Goal: Complete application form

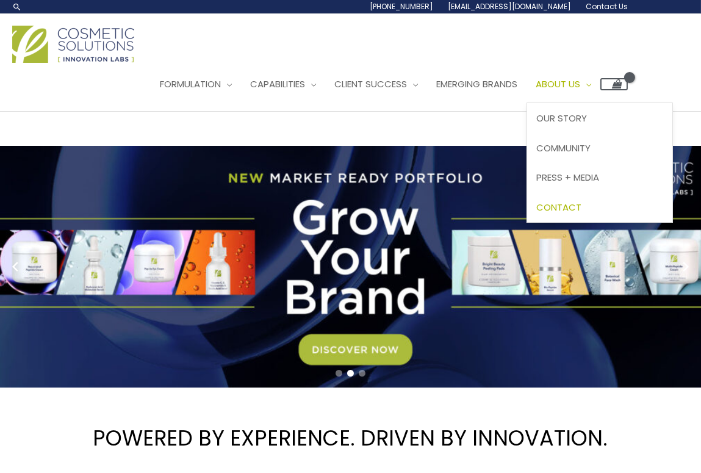
click at [582, 201] on span "Contact" at bounding box center [558, 207] width 45 height 13
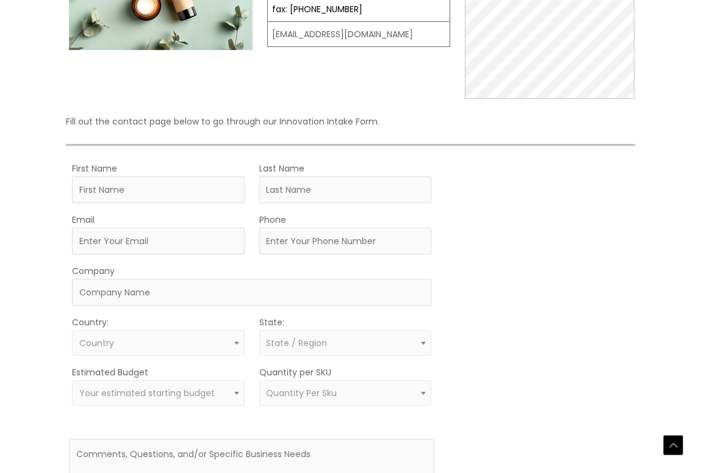
type input "Amber"
type input "[PERSON_NAME]"
type input "[EMAIL_ADDRESS][DOMAIN_NAME]"
type input "-"
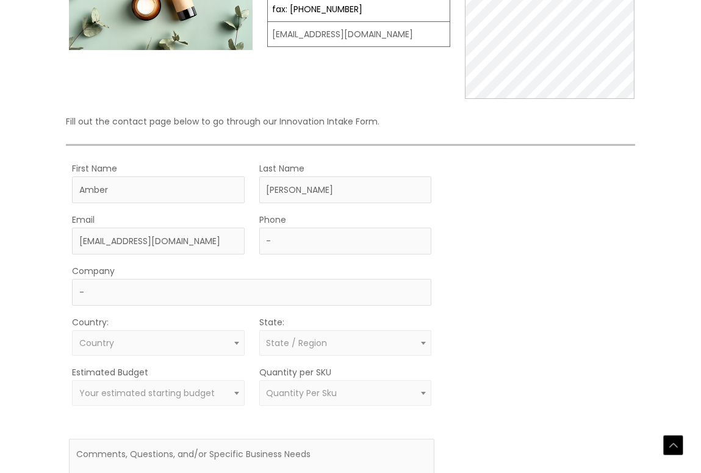
select select "[GEOGRAPHIC_DATA]"
click at [181, 338] on span "× [GEOGRAPHIC_DATA]" at bounding box center [158, 344] width 158 height 12
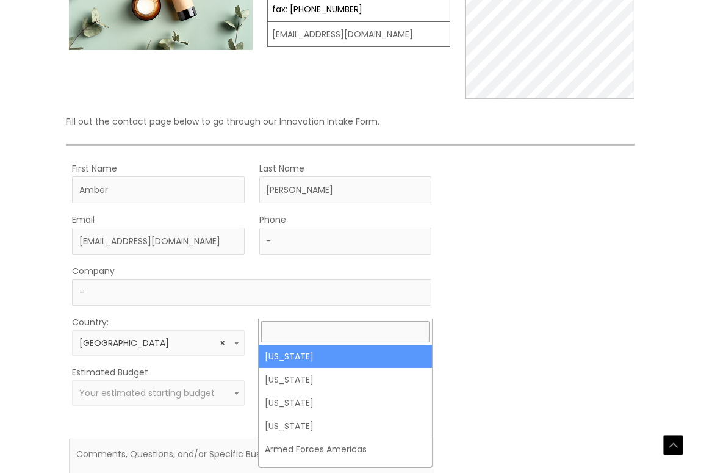
click at [296, 337] on span "State / Region" at bounding box center [296, 343] width 61 height 12
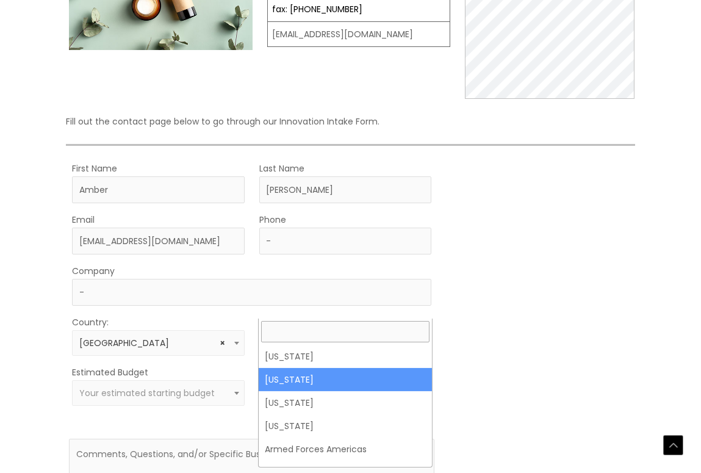
select select "[US_STATE]"
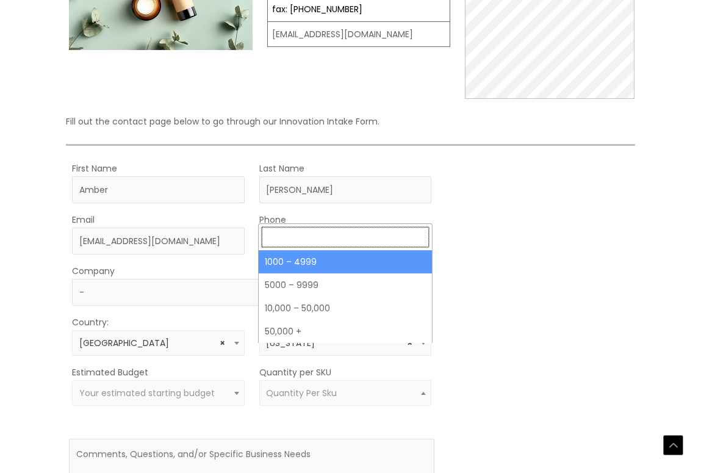
click at [311, 380] on span "Quantity Per Sku" at bounding box center [345, 393] width 172 height 26
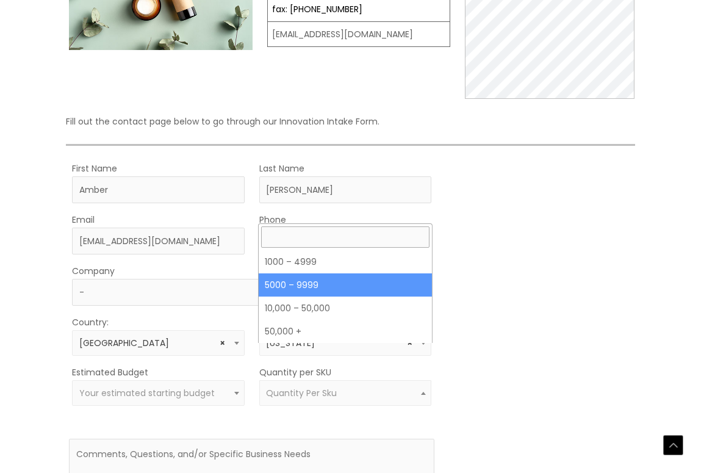
select select "11"
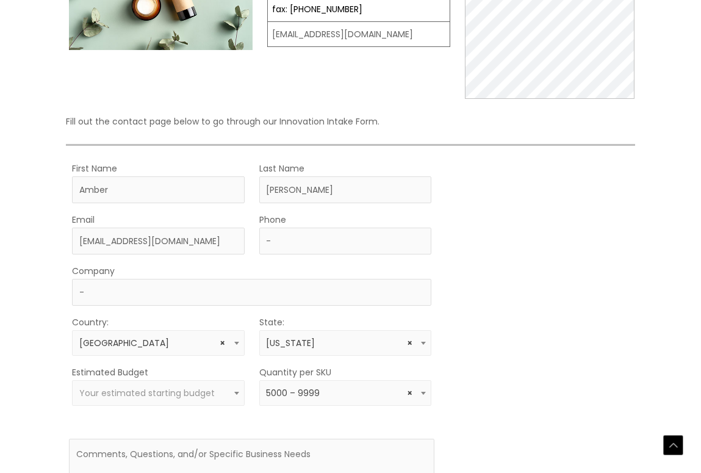
click at [178, 380] on span "Your estimated starting budget" at bounding box center [158, 393] width 172 height 26
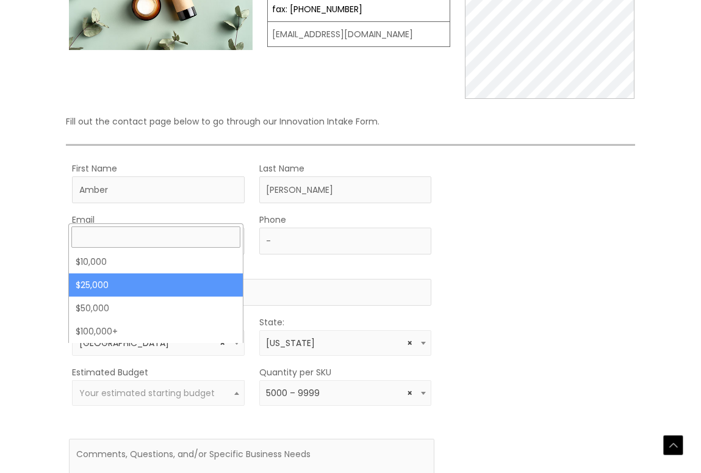
select select "25000"
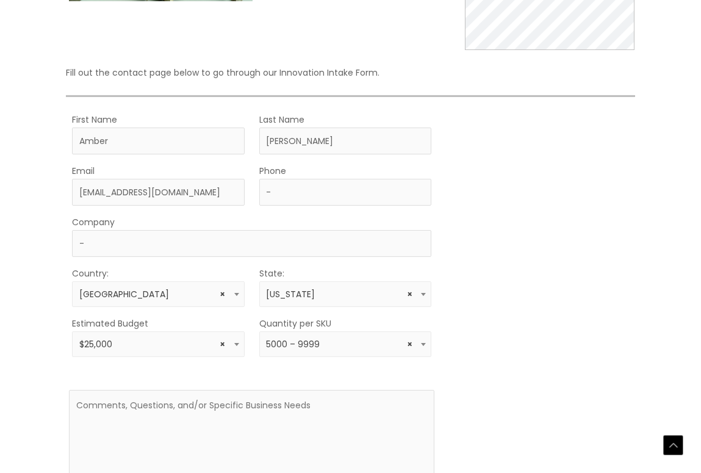
scroll to position [366, 0]
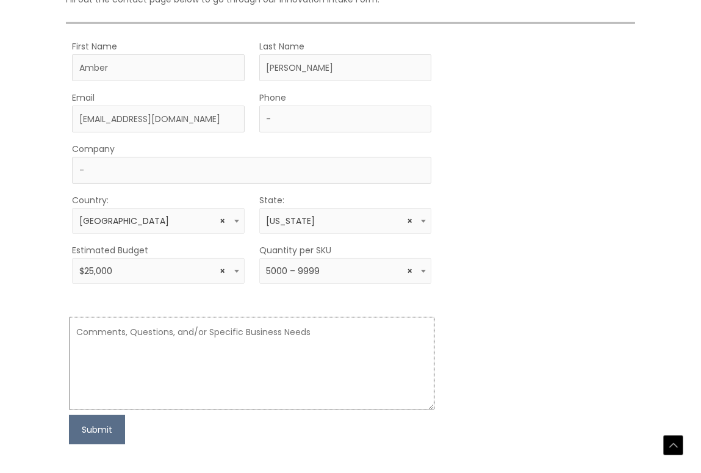
click at [157, 317] on textarea at bounding box center [252, 363] width 366 height 93
paste textarea "Hello, I would like to offer some suggestions for your website. No cost, no cat…"
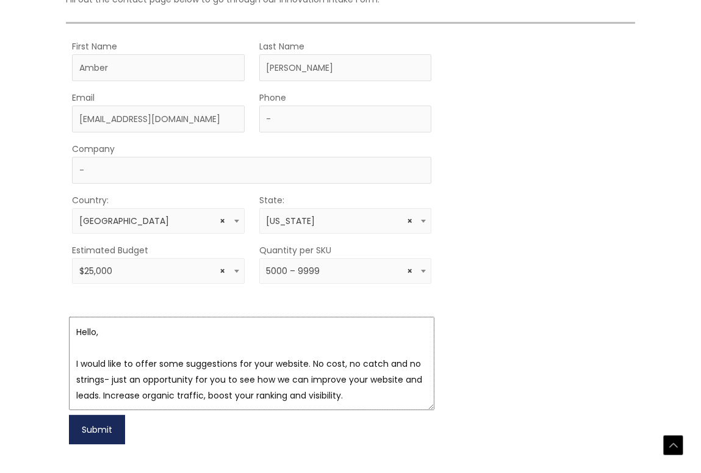
scroll to position [102, 0]
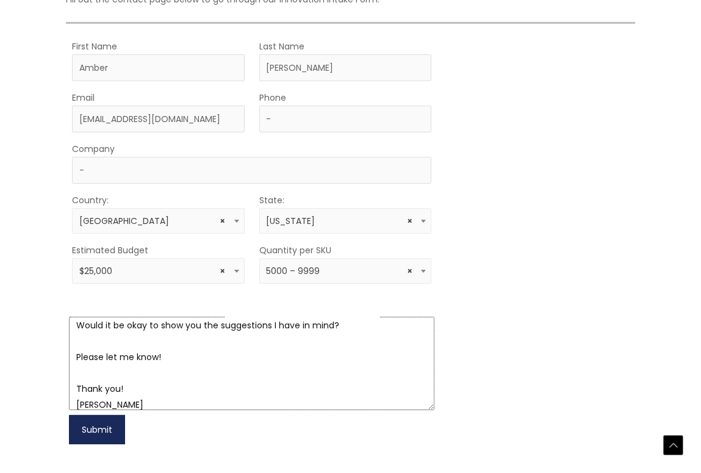
type textarea "Hello, I would like to offer some suggestions for your website. No cost, no cat…"
click at [96, 415] on button "Submit" at bounding box center [97, 429] width 56 height 29
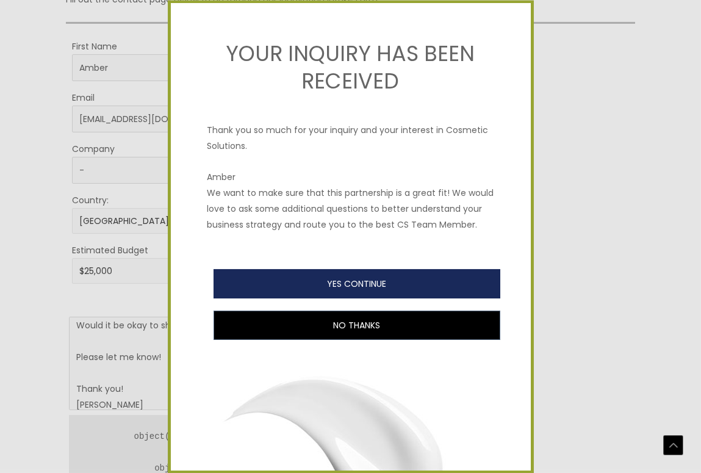
type button "yes"
